Goal: Find contact information: Find contact information

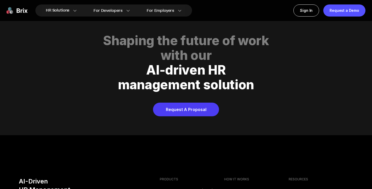
scroll to position [2115, 0]
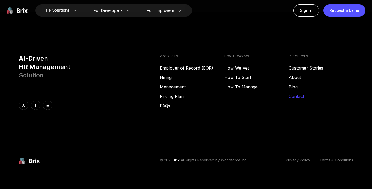
click at [290, 93] on link "Contact" at bounding box center [321, 96] width 64 height 6
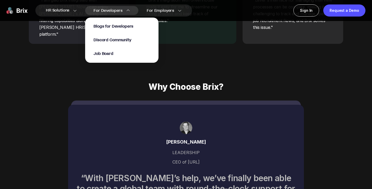
scroll to position [1530, 0]
